Goal: Transaction & Acquisition: Purchase product/service

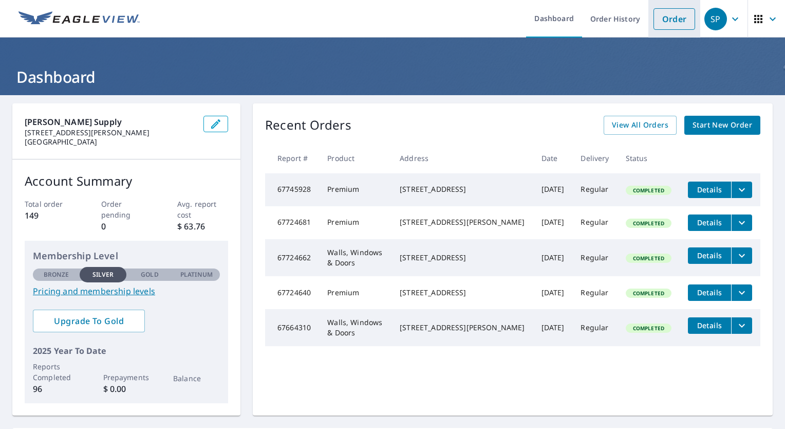
click at [660, 22] on link "Order" at bounding box center [675, 19] width 42 height 22
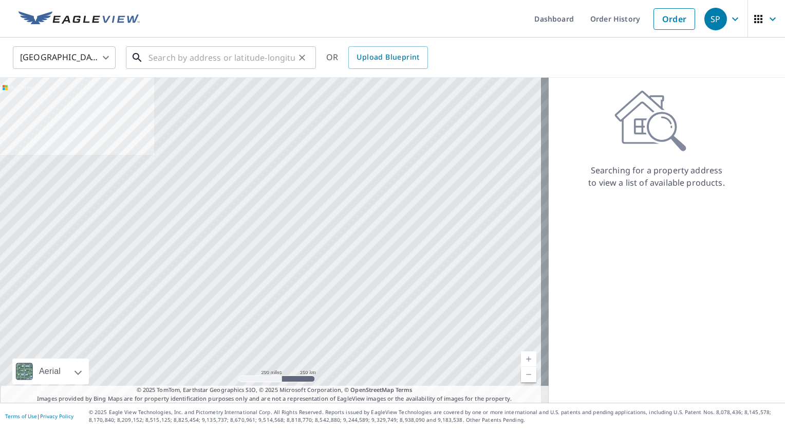
click at [182, 44] on input "text" at bounding box center [222, 57] width 147 height 29
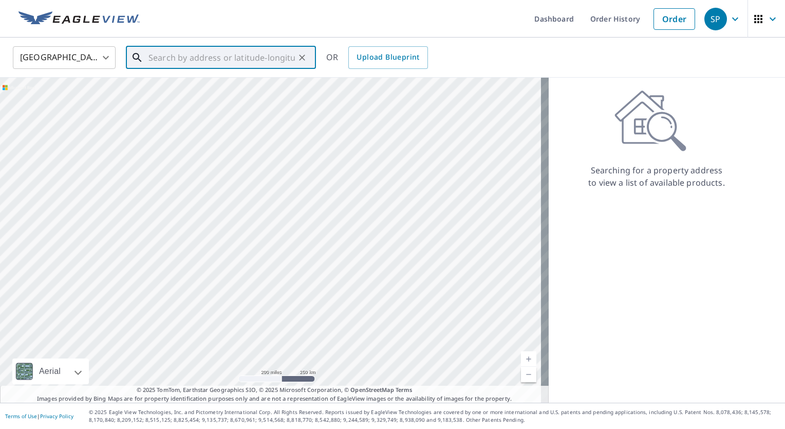
paste input "[GEOGRAPHIC_DATA]"
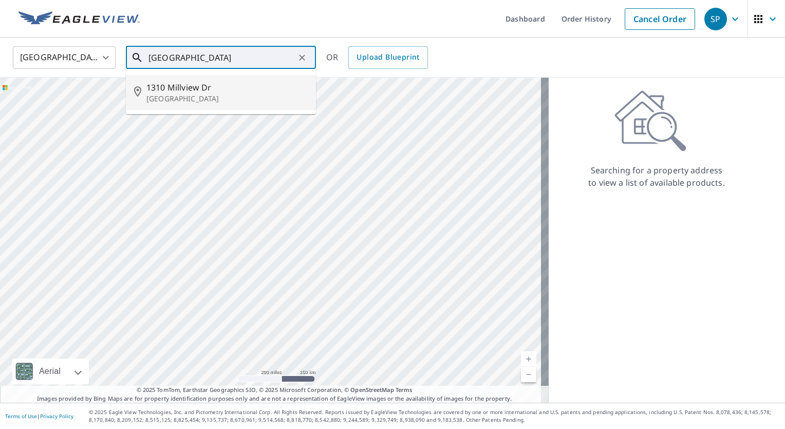
click at [188, 85] on span "1310 Millview Dr" at bounding box center [227, 87] width 161 height 12
type input "[STREET_ADDRESS]"
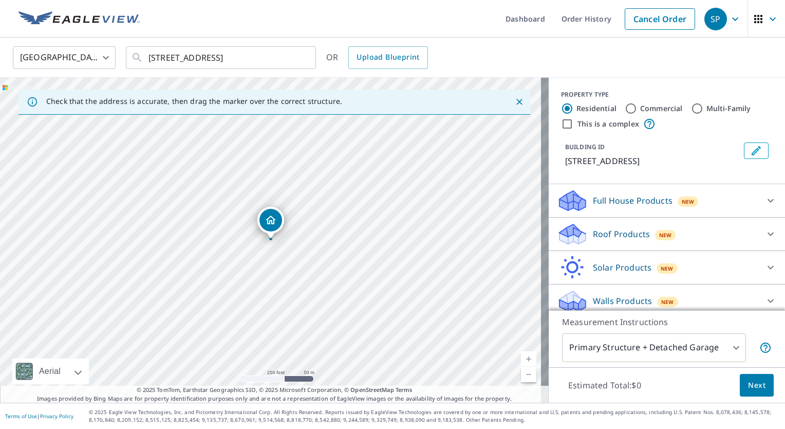
click at [711, 204] on div "Full House Products New" at bounding box center [658, 201] width 202 height 24
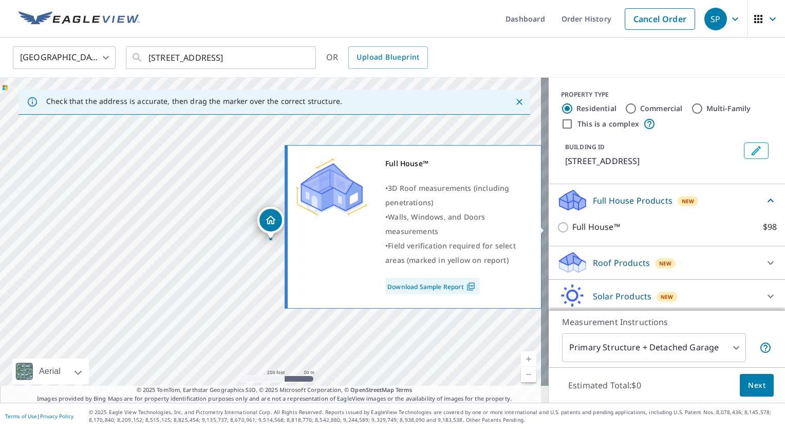
click at [561, 228] on input "Full House™ $98" at bounding box center [564, 227] width 15 height 12
checkbox input "true"
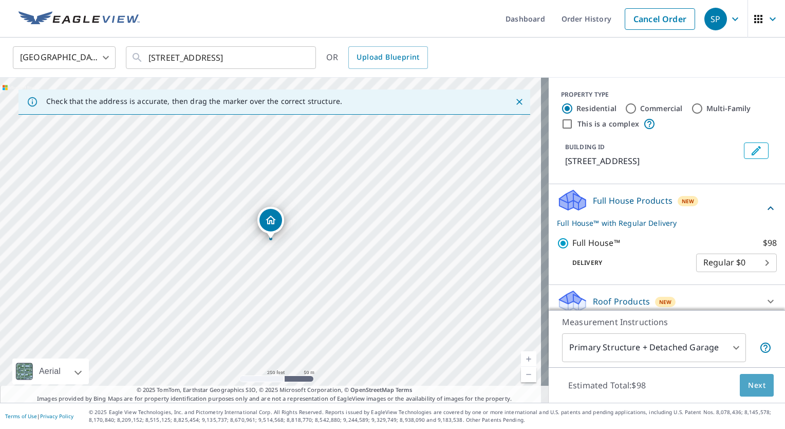
click at [759, 387] on button "Next" at bounding box center [757, 385] width 34 height 23
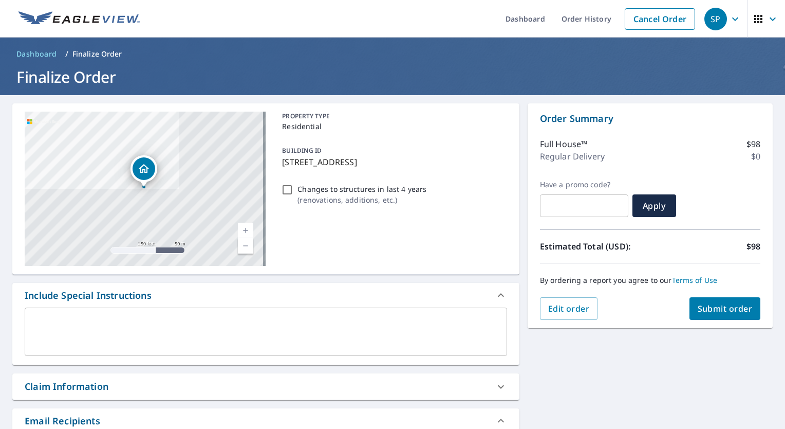
scroll to position [229, 0]
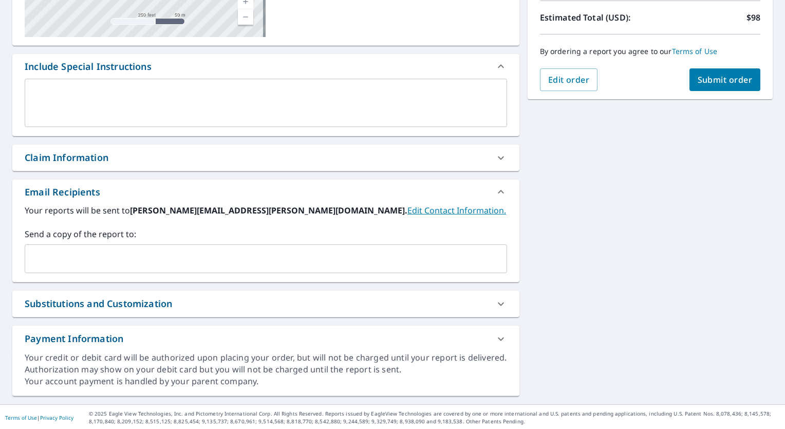
click at [220, 254] on input "text" at bounding box center [258, 259] width 458 height 20
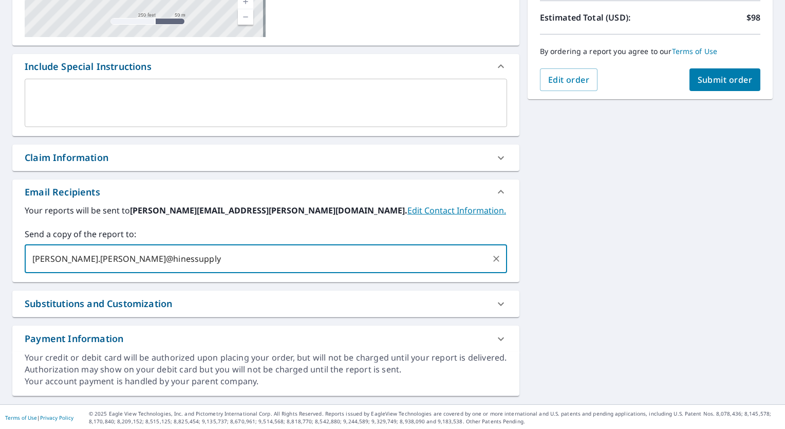
type input "[PERSON_NAME].[PERSON_NAME]@hinessupply."
checkbox input "true"
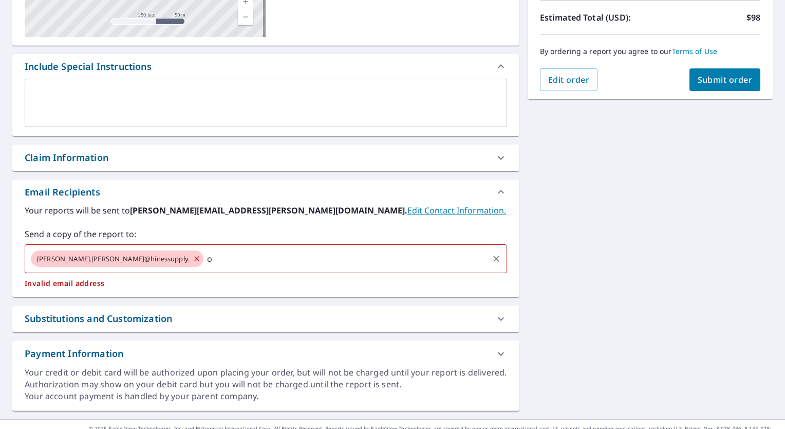
type input "om"
click at [77, 260] on span "[PERSON_NAME].[PERSON_NAME]@hinessupply." at bounding box center [113, 259] width 165 height 10
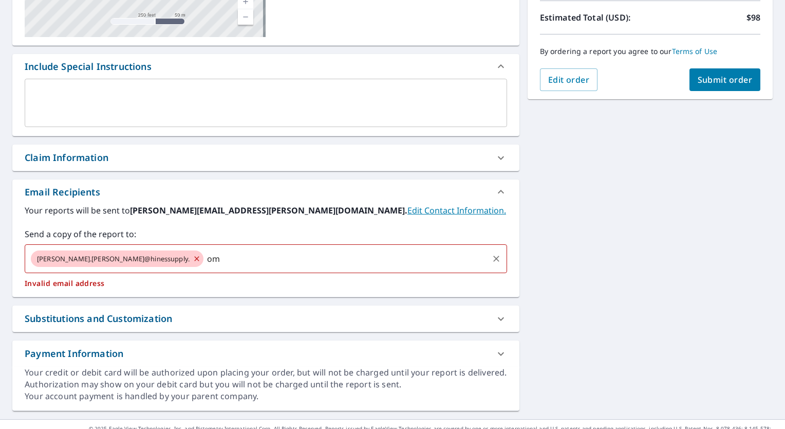
drag, startPoint x: 77, startPoint y: 260, endPoint x: 138, endPoint y: 272, distance: 61.8
click at [138, 272] on div "tina.garcia@hinessupply. om ​" at bounding box center [266, 258] width 483 height 29
click at [193, 255] on icon at bounding box center [197, 258] width 8 height 11
checkbox input "true"
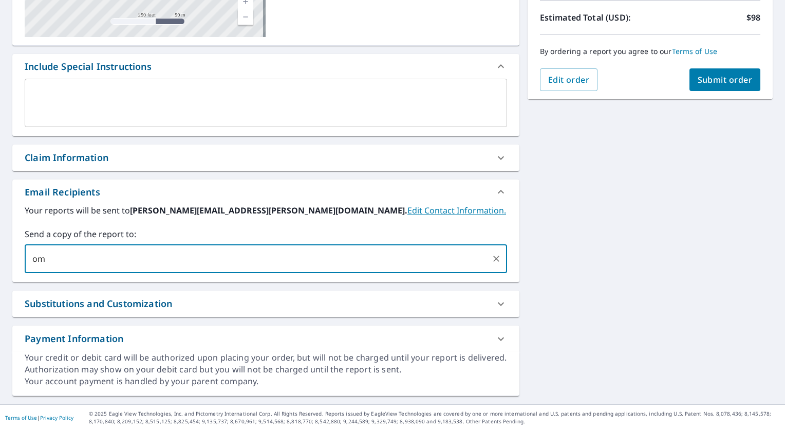
type input "o"
type input "[PERSON_NAME][EMAIL_ADDRESS][PERSON_NAME][DOMAIN_NAME]"
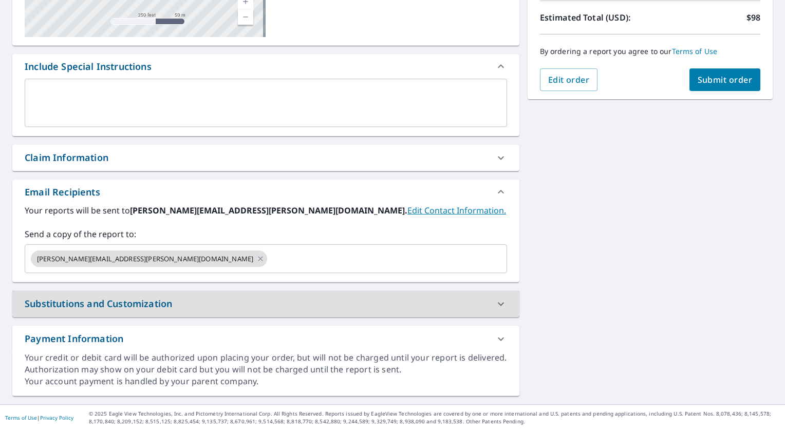
click at [704, 83] on span "Submit order" at bounding box center [725, 79] width 55 height 11
checkbox input "true"
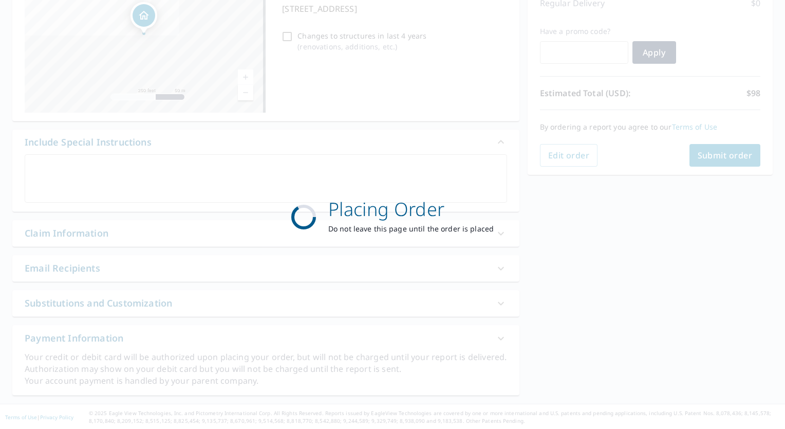
scroll to position [153, 0]
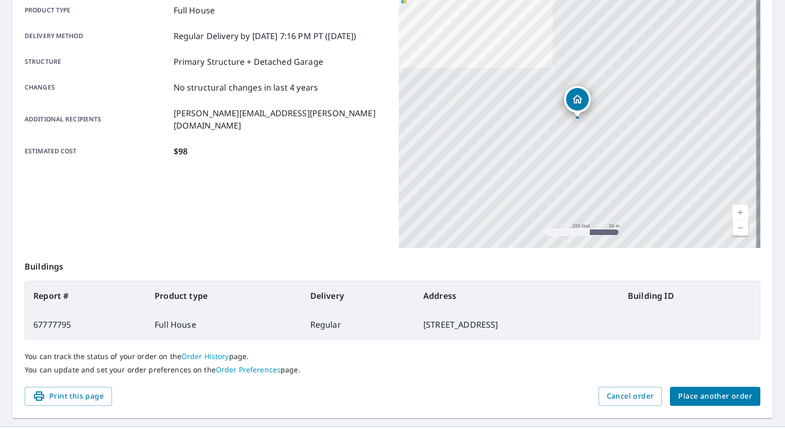
click at [693, 391] on span "Place another order" at bounding box center [716, 396] width 74 height 13
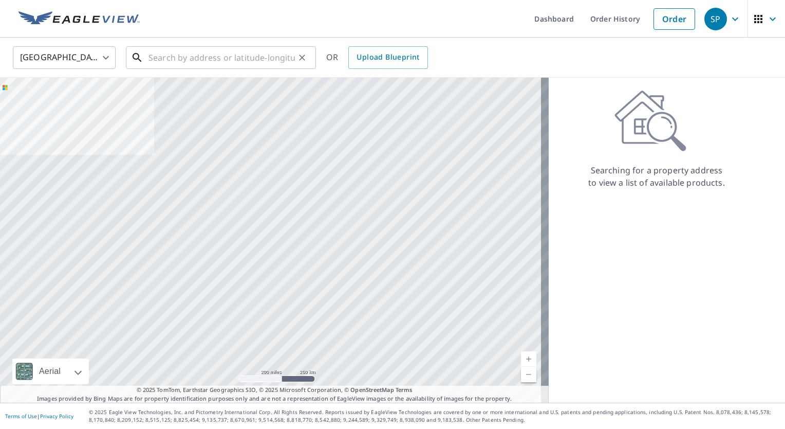
click at [210, 62] on input "text" at bounding box center [222, 57] width 147 height 29
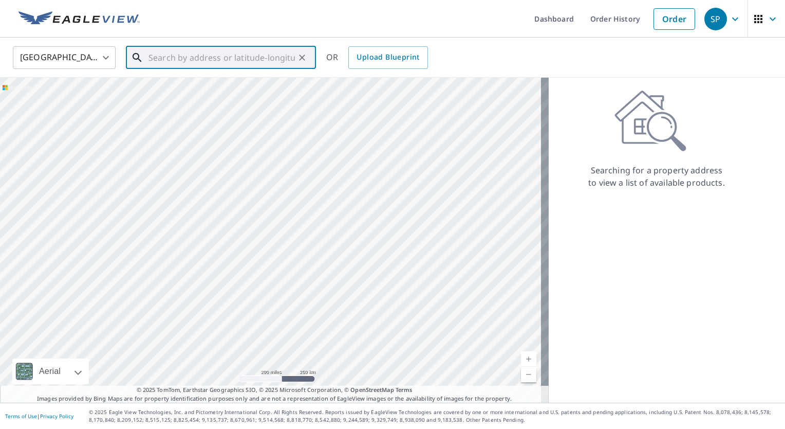
paste input "617 Bernadette Ln Batavia, IL 60510"
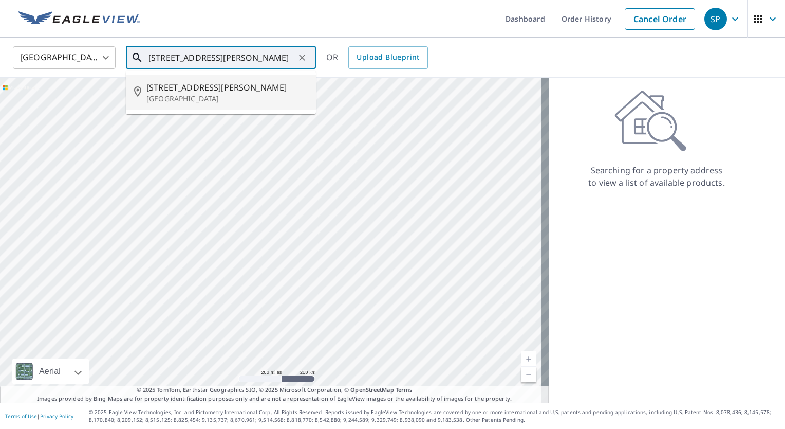
click at [193, 81] on span "617 Bernadette Ln" at bounding box center [227, 87] width 161 height 12
type input "617 Bernadette Ln Batavia, IL 60510"
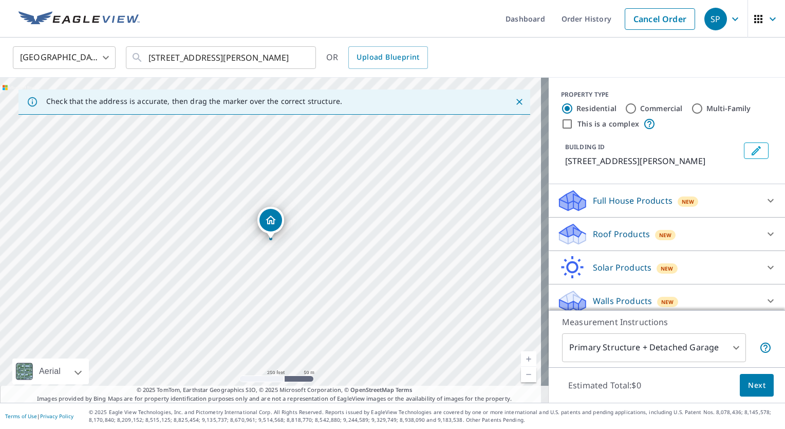
click at [616, 292] on div "Walls Products New" at bounding box center [658, 301] width 202 height 24
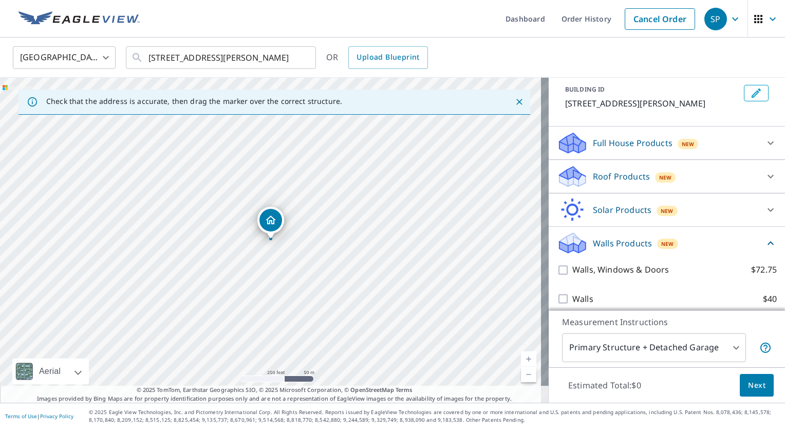
scroll to position [58, 0]
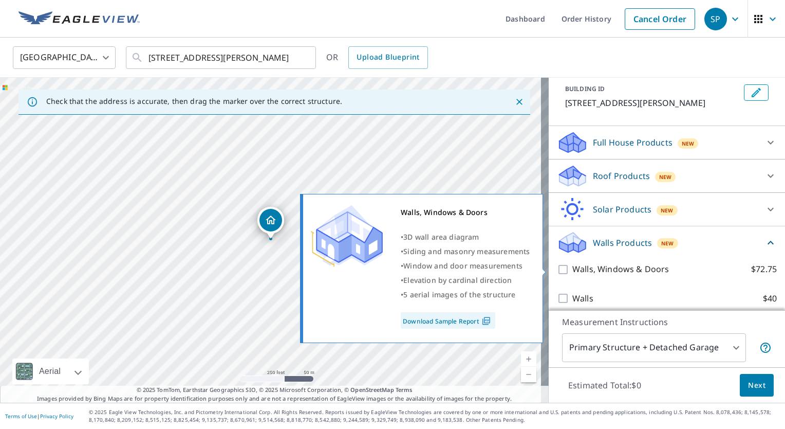
click at [557, 271] on input "Walls, Windows & Doors $72.75" at bounding box center [564, 269] width 15 height 12
checkbox input "true"
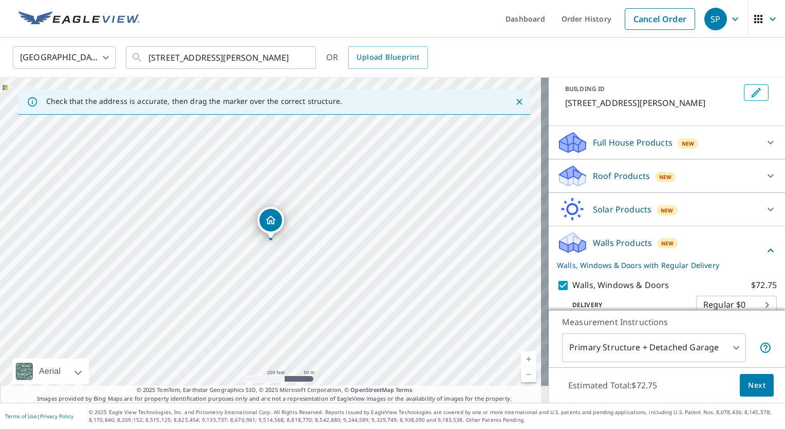
click at [742, 394] on button "Next" at bounding box center [757, 385] width 34 height 23
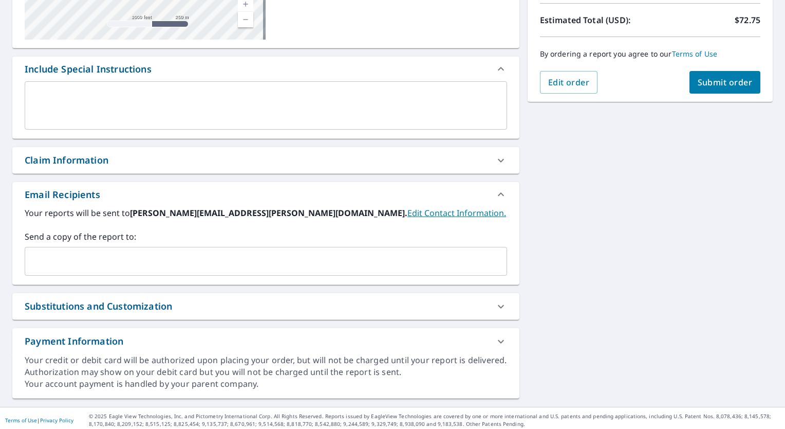
scroll to position [229, 0]
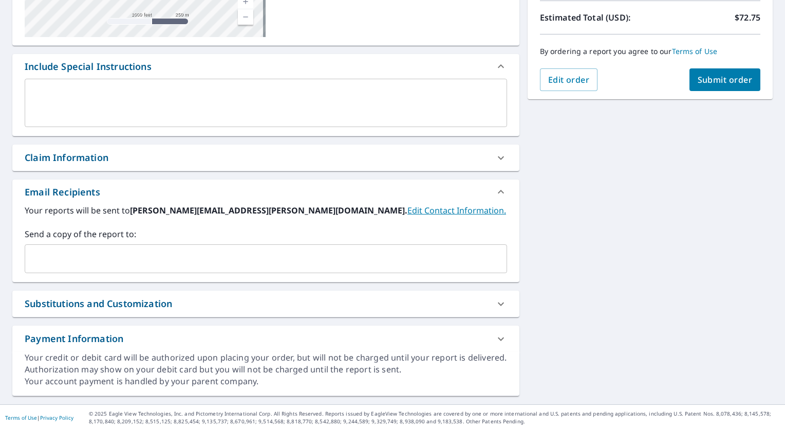
click at [173, 246] on div "​" at bounding box center [266, 258] width 483 height 29
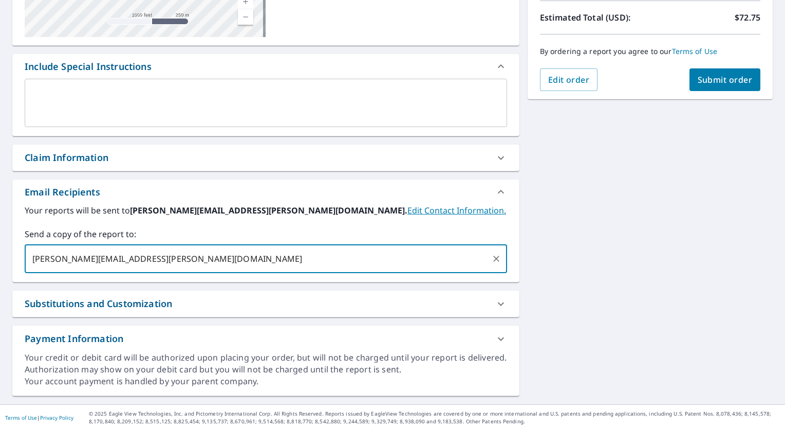
type input "[PERSON_NAME][EMAIL_ADDRESS][PERSON_NAME][DOMAIN_NAME]"
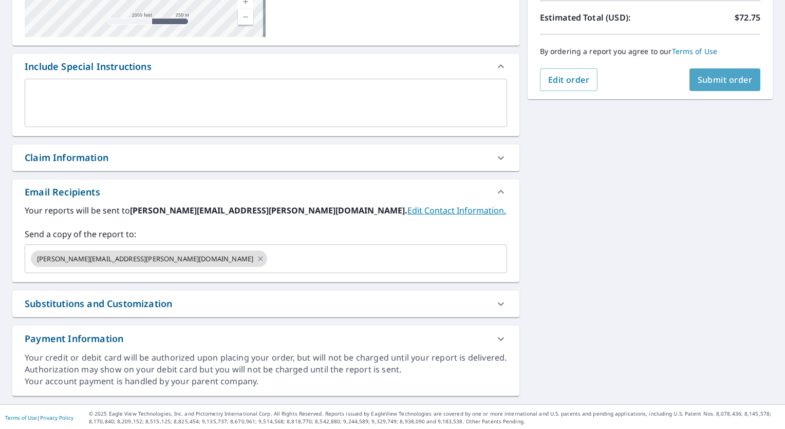
click at [714, 74] on span "Submit order" at bounding box center [725, 79] width 55 height 11
checkbox input "true"
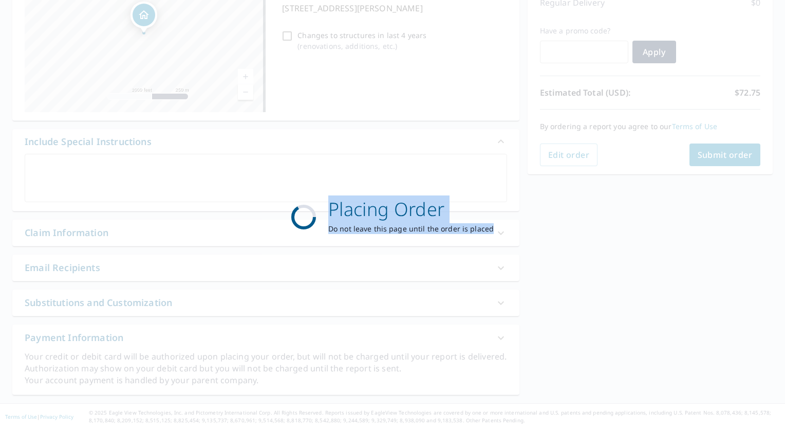
scroll to position [153, 0]
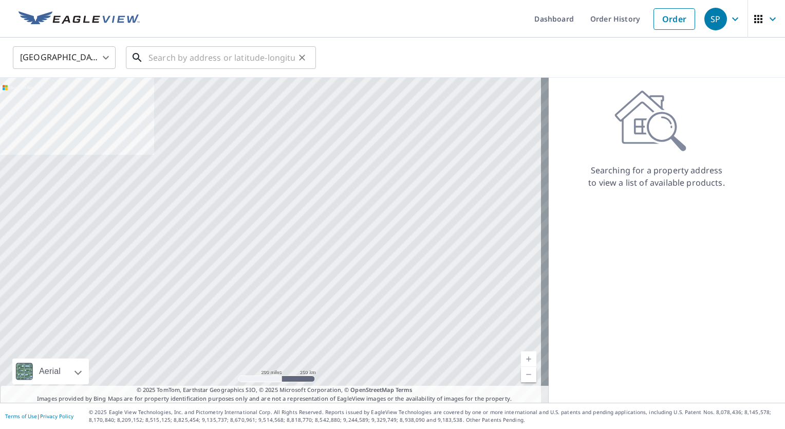
click at [225, 51] on input "text" at bounding box center [222, 57] width 147 height 29
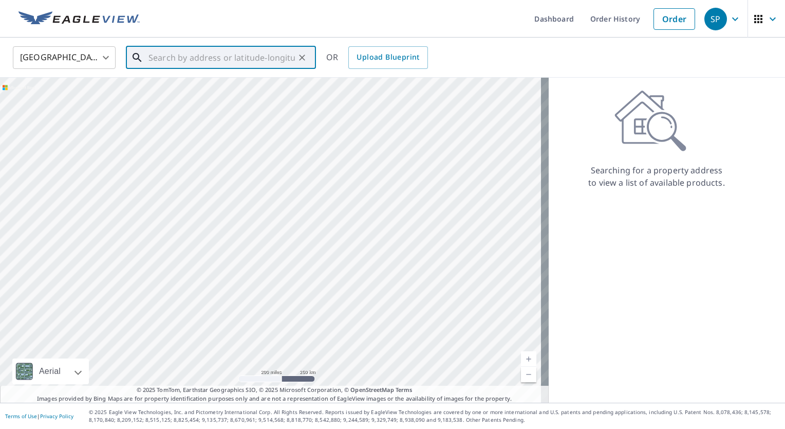
paste input "[STREET_ADDRESS]"
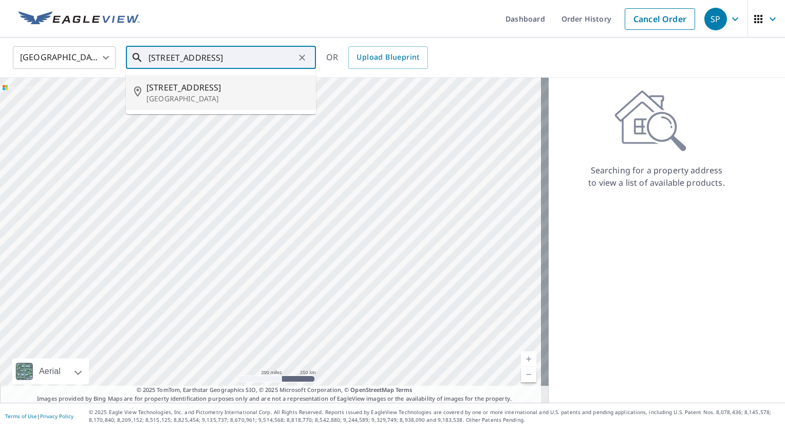
click at [212, 97] on p "[GEOGRAPHIC_DATA]" at bounding box center [227, 99] width 161 height 10
type input "[STREET_ADDRESS]"
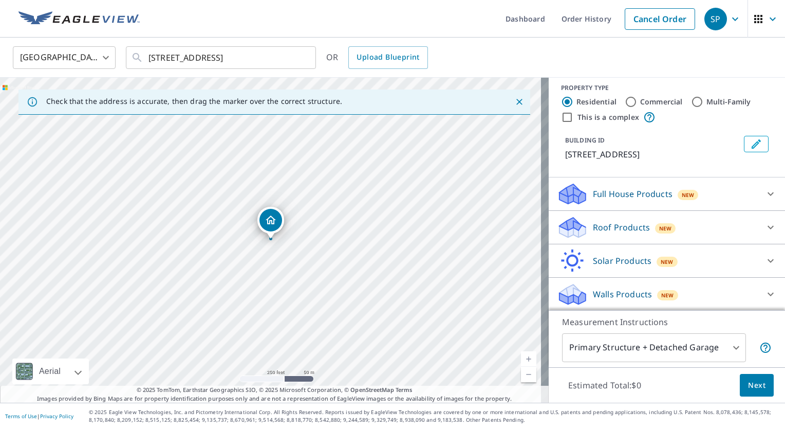
scroll to position [7, 0]
click at [618, 286] on div "Walls Products New" at bounding box center [658, 294] width 202 height 24
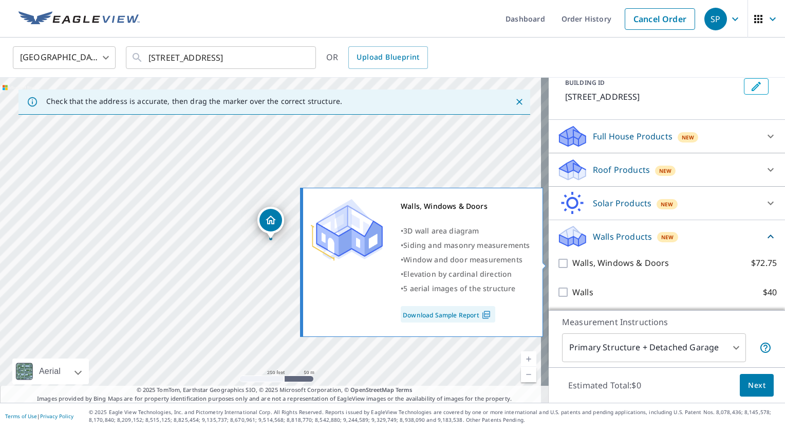
click at [563, 267] on input "Walls, Windows & Doors $72.75" at bounding box center [564, 263] width 15 height 12
checkbox input "true"
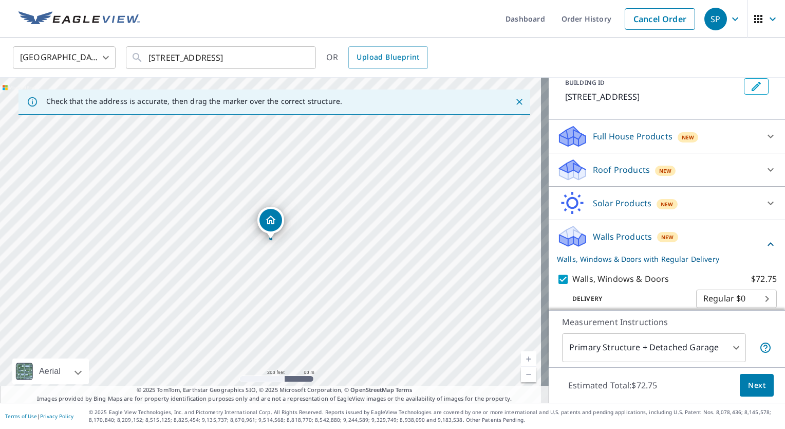
scroll to position [103, 0]
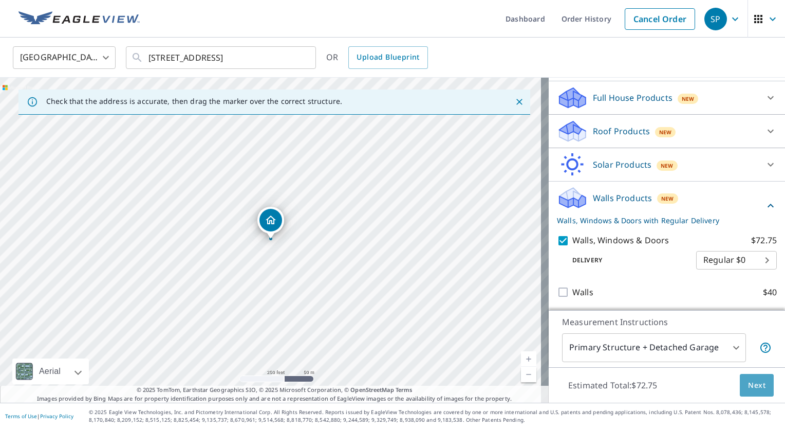
click at [740, 391] on button "Next" at bounding box center [757, 385] width 34 height 23
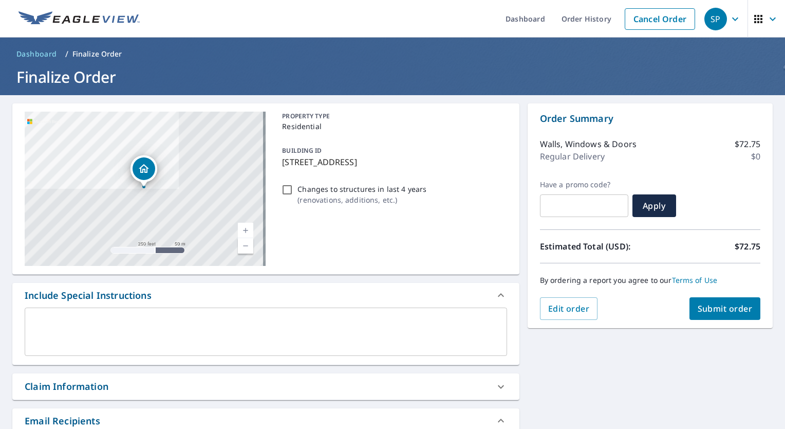
scroll to position [229, 0]
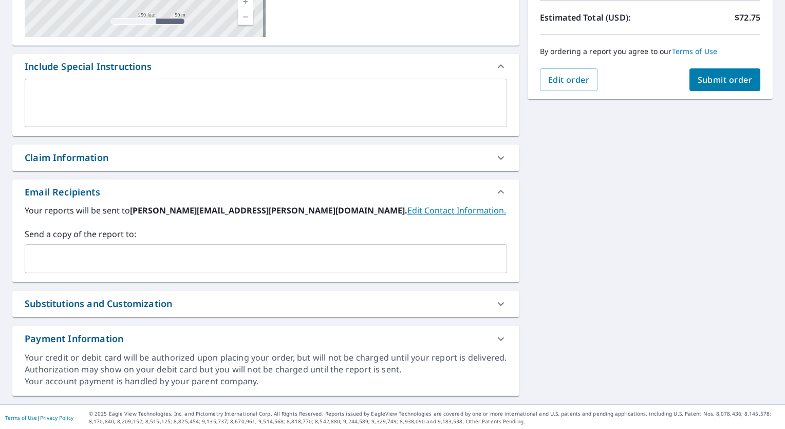
click at [208, 264] on input "text" at bounding box center [258, 259] width 458 height 20
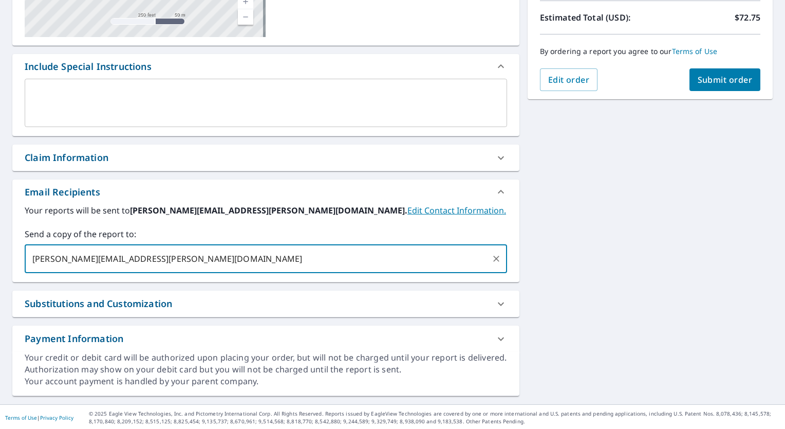
type input "[PERSON_NAME][EMAIL_ADDRESS][PERSON_NAME][DOMAIN_NAME]"
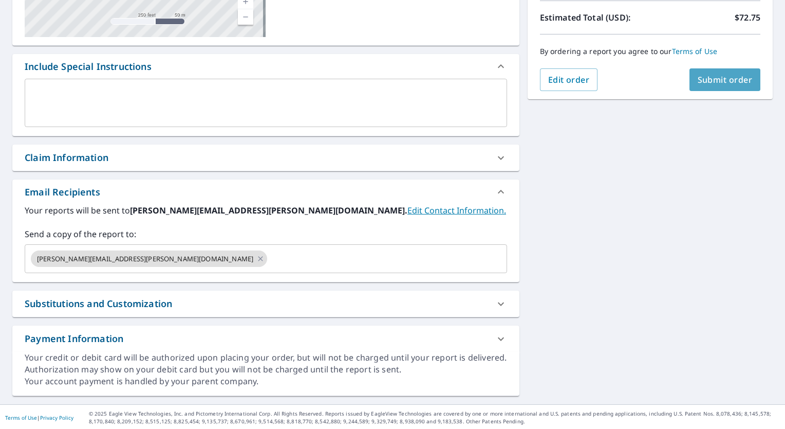
click at [711, 75] on span "Submit order" at bounding box center [725, 79] width 55 height 11
checkbox input "true"
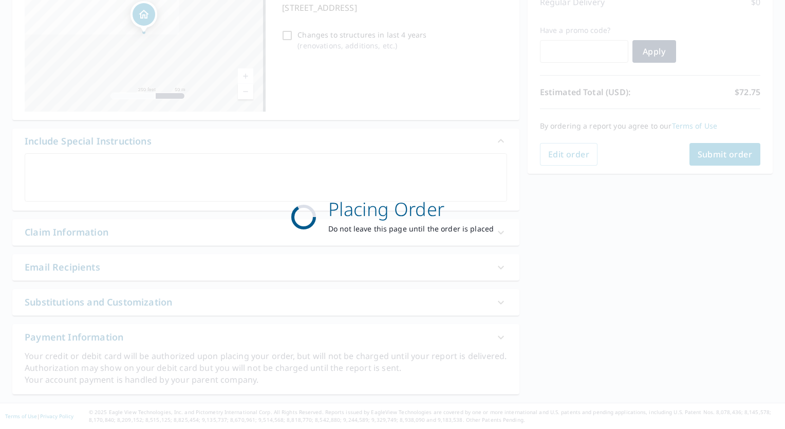
scroll to position [153, 0]
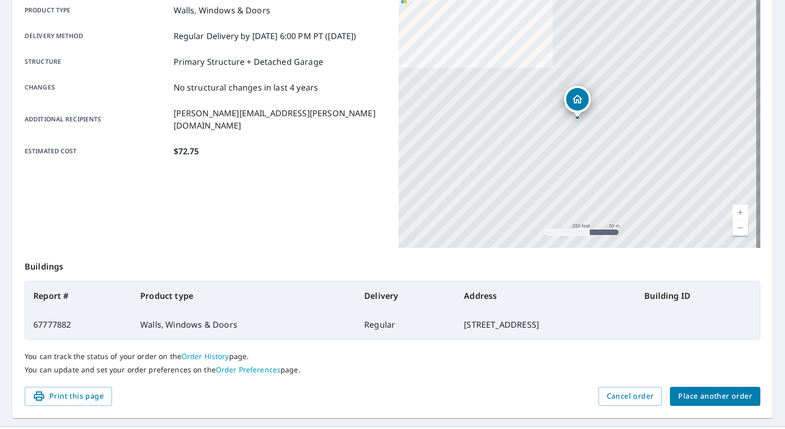
click at [686, 390] on span "Place another order" at bounding box center [716, 396] width 74 height 13
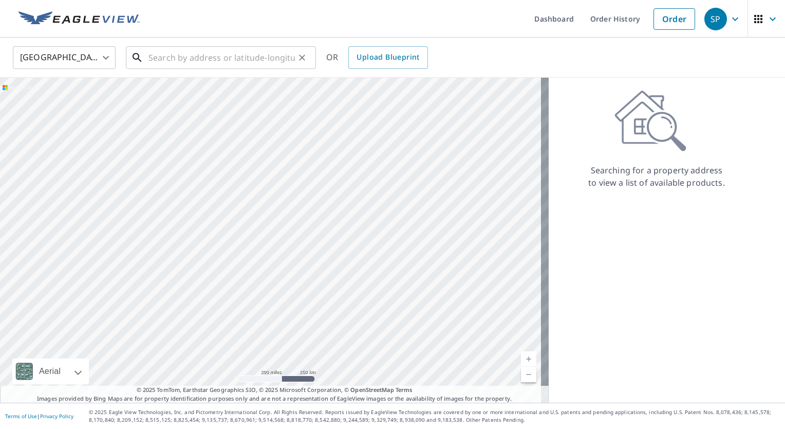
click at [254, 54] on input "text" at bounding box center [222, 57] width 147 height 29
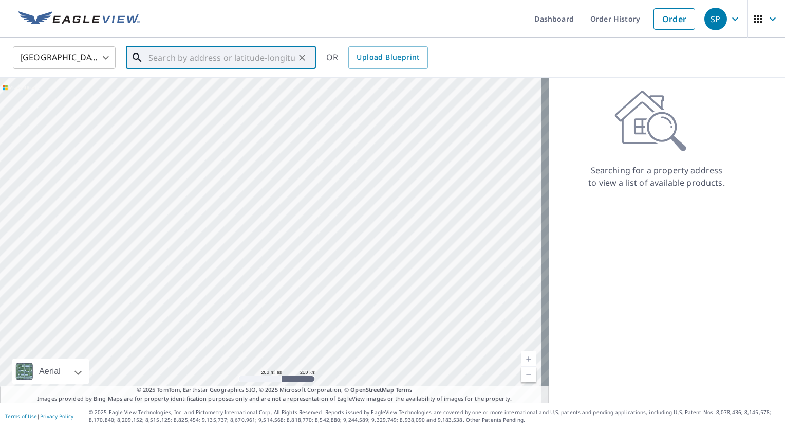
paste input "[STREET_ADDRESS]"
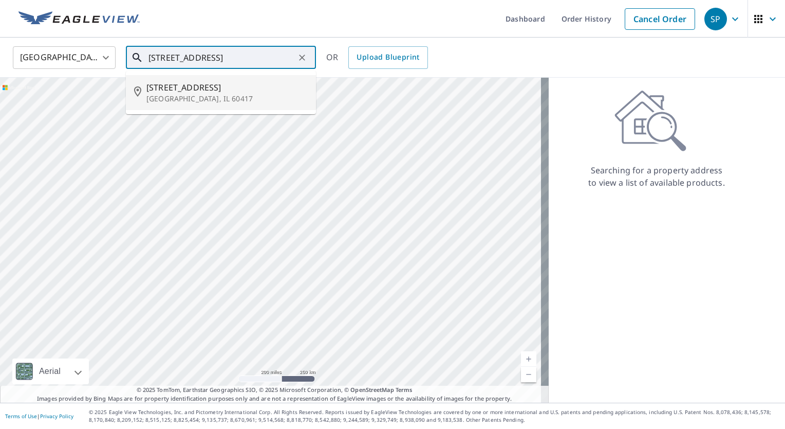
click at [180, 98] on p "[GEOGRAPHIC_DATA], IL 60417" at bounding box center [227, 99] width 161 height 10
type input "[STREET_ADDRESS]"
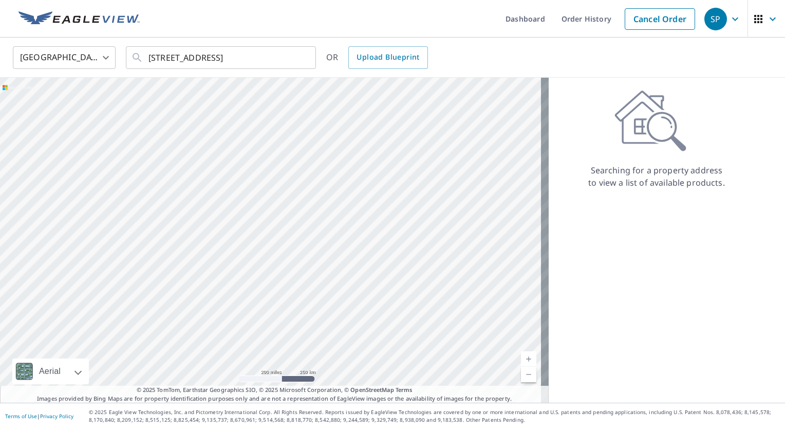
scroll to position [0, 0]
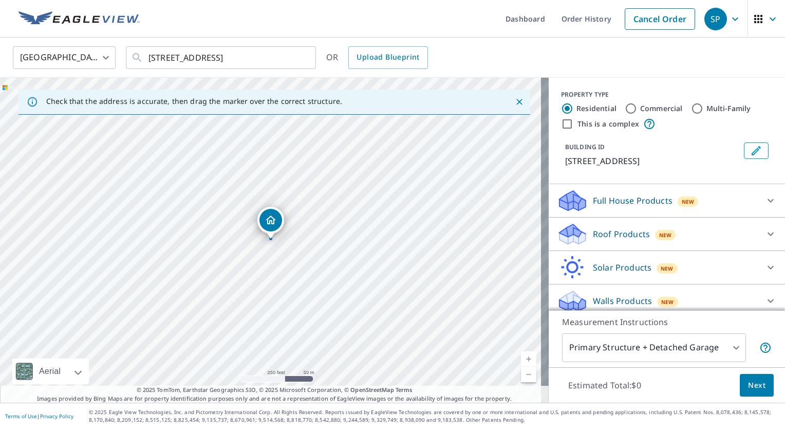
click at [642, 232] on div "Roof Products New" at bounding box center [658, 234] width 202 height 24
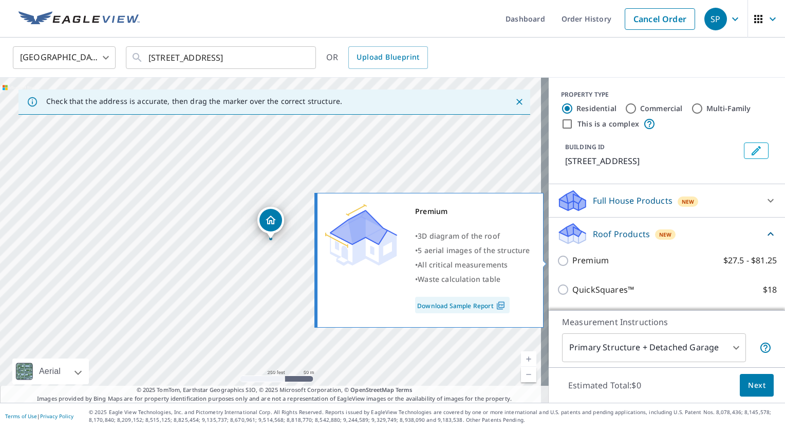
click at [561, 263] on input "Premium $27.5 - $81.25" at bounding box center [564, 260] width 15 height 12
checkbox input "true"
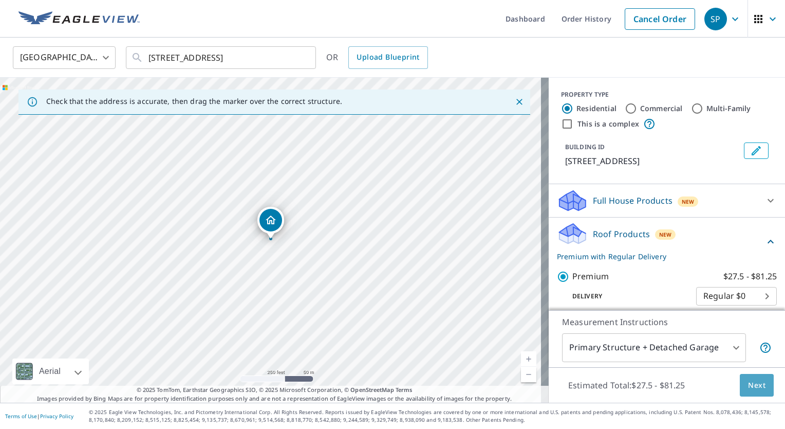
click at [753, 385] on span "Next" at bounding box center [756, 385] width 17 height 13
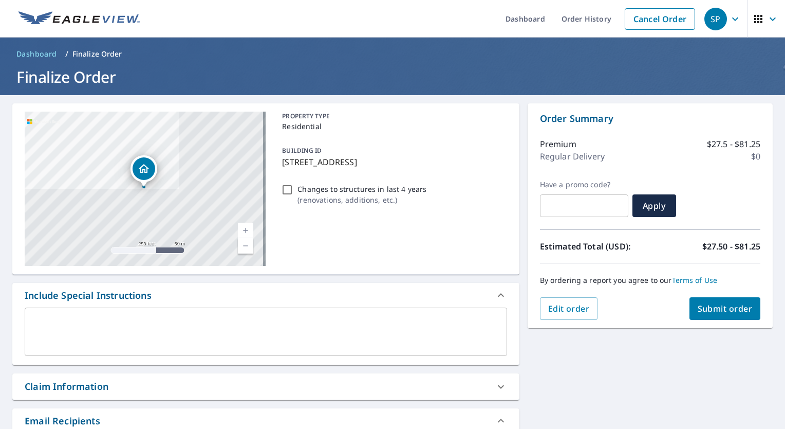
scroll to position [229, 0]
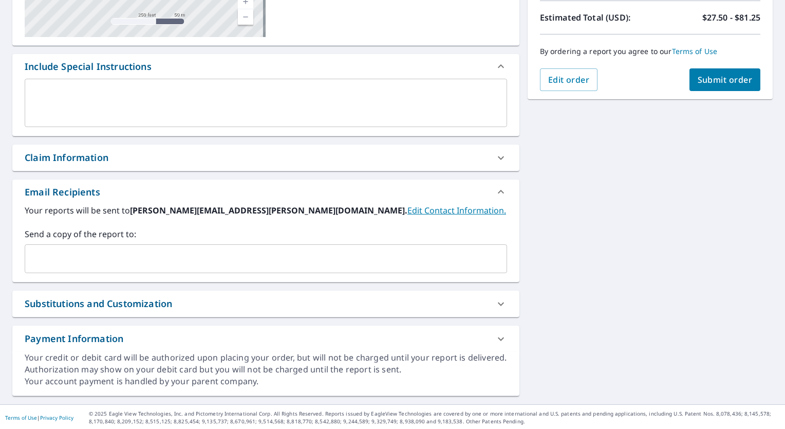
click at [134, 253] on input "text" at bounding box center [258, 259] width 458 height 20
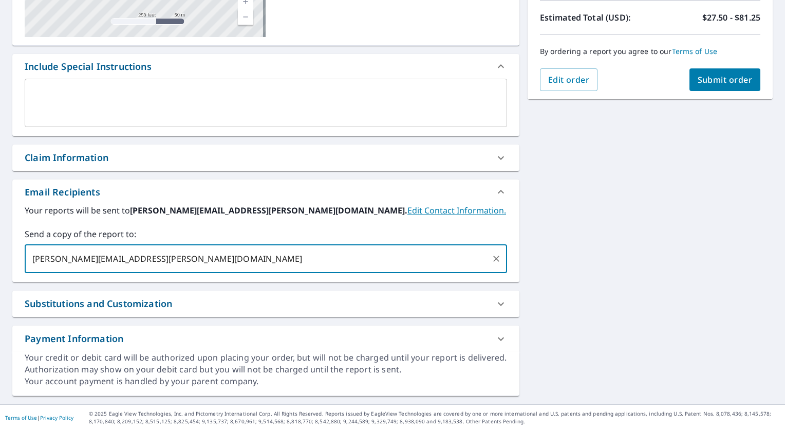
type input "[PERSON_NAME][EMAIL_ADDRESS][PERSON_NAME][DOMAIN_NAME]"
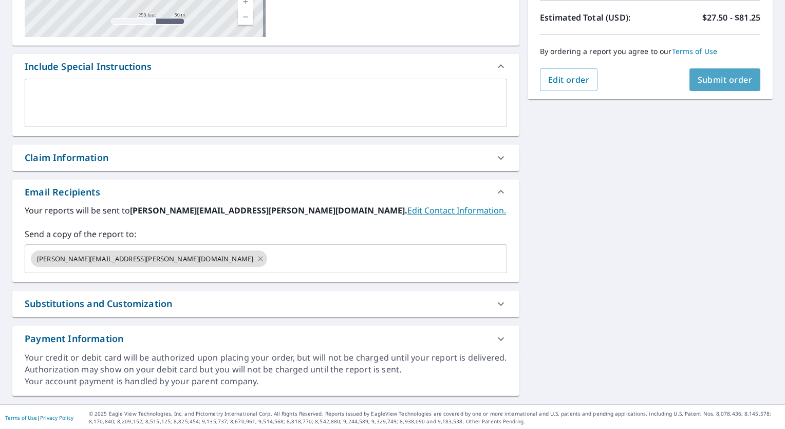
click at [698, 78] on span "Submit order" at bounding box center [725, 79] width 55 height 11
checkbox input "true"
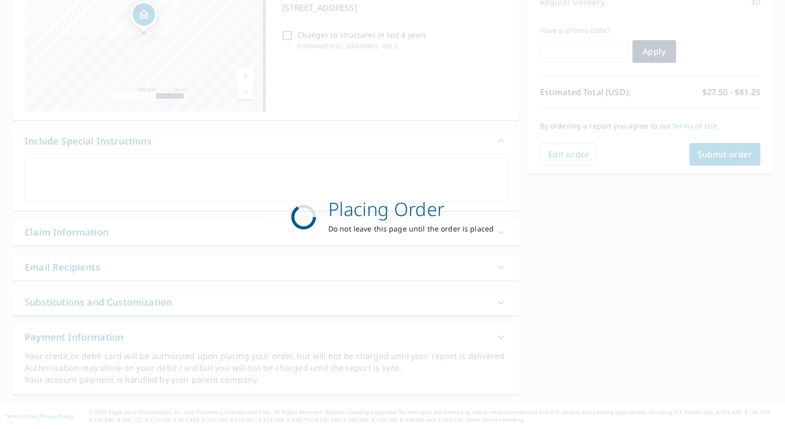
scroll to position [153, 0]
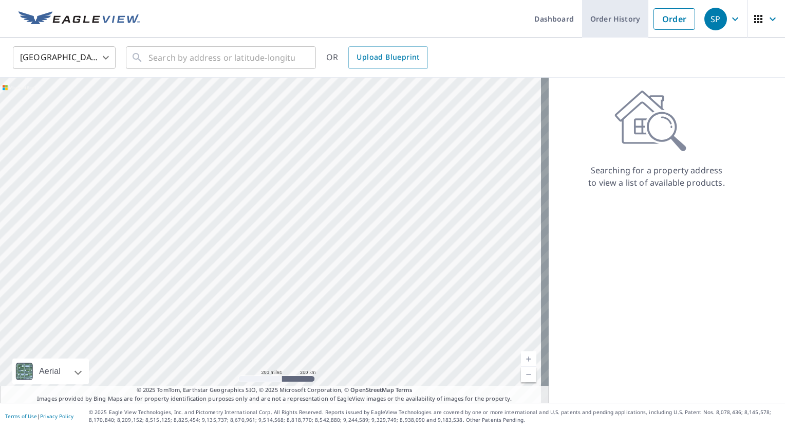
click at [606, 21] on link "Order History" at bounding box center [615, 19] width 66 height 38
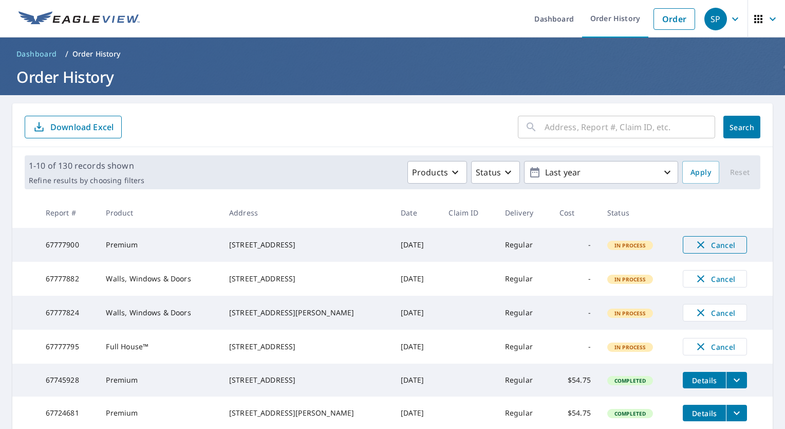
click at [712, 250] on button "Cancel" at bounding box center [715, 244] width 64 height 17
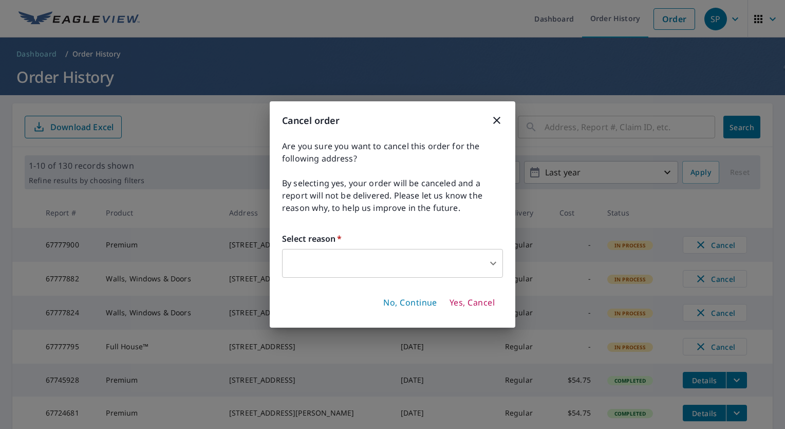
click at [407, 263] on body "SP SP Dashboard Order History Order SP Dashboard / Order History Order History …" at bounding box center [392, 214] width 785 height 429
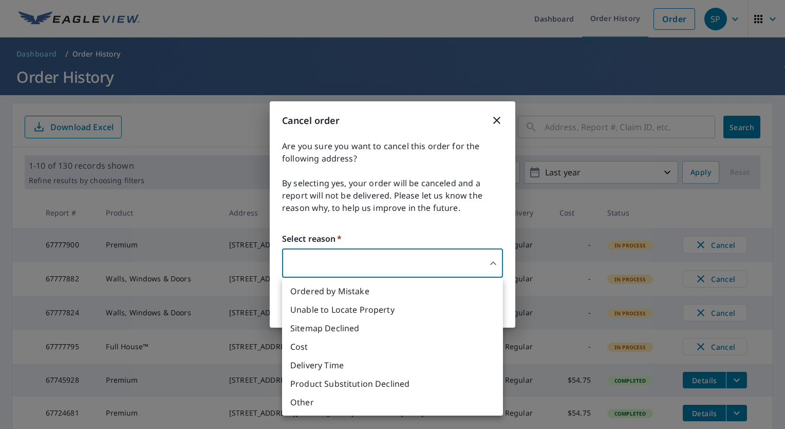
click at [308, 404] on li "Other" at bounding box center [392, 402] width 221 height 19
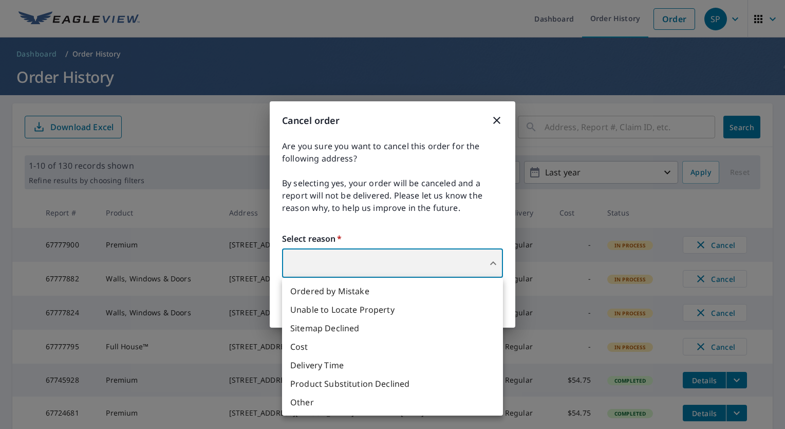
type input "36"
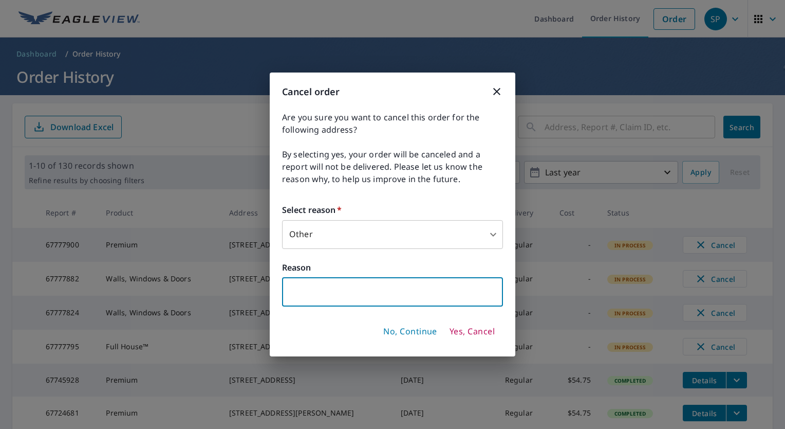
click at [341, 300] on input "text" at bounding box center [392, 292] width 221 height 29
type input "customer cancled"
click at [477, 333] on span "Yes, Cancel" at bounding box center [472, 331] width 45 height 11
